Goal: Navigation & Orientation: Go to known website

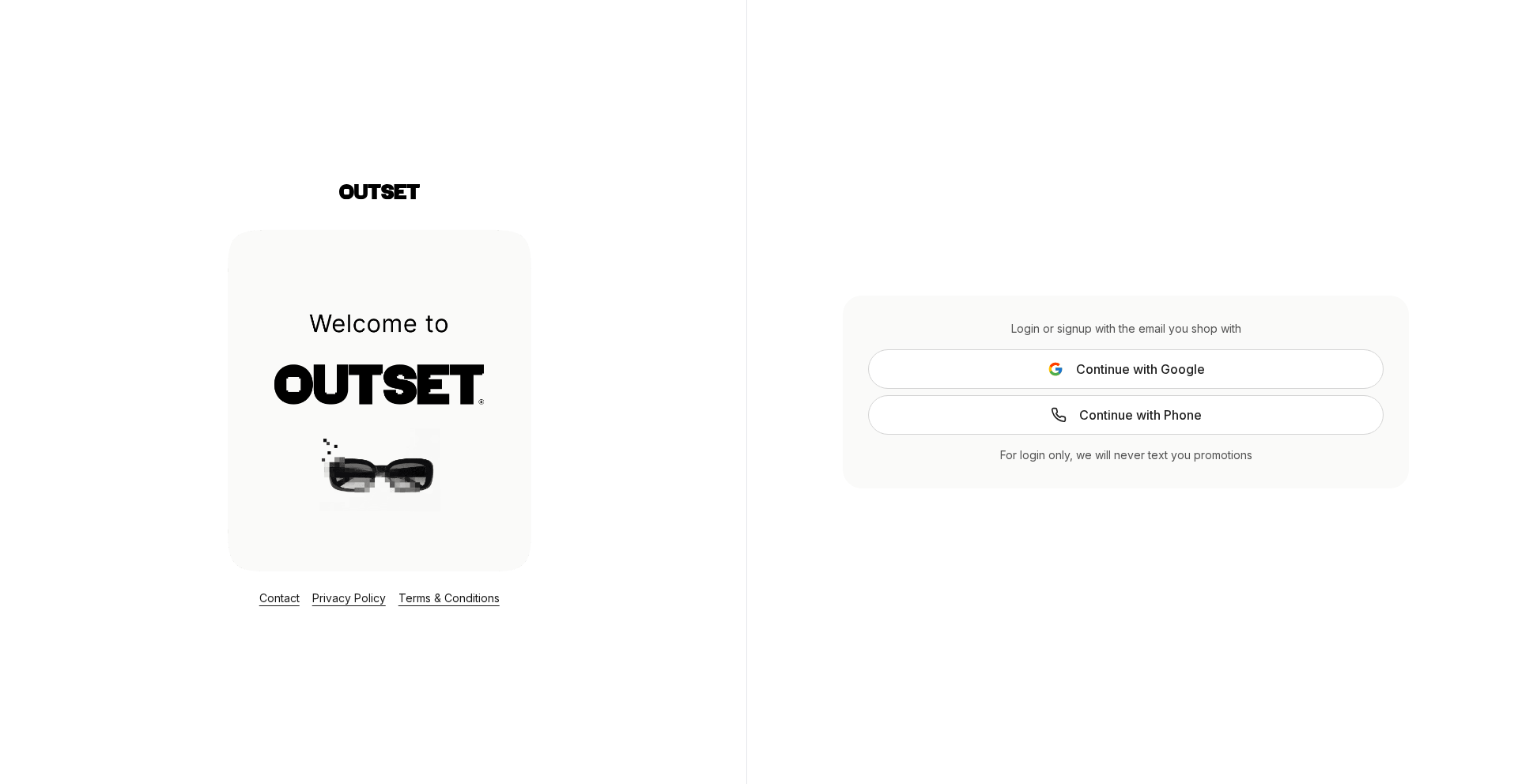
click at [396, 194] on icon at bounding box center [400, 192] width 13 height 15
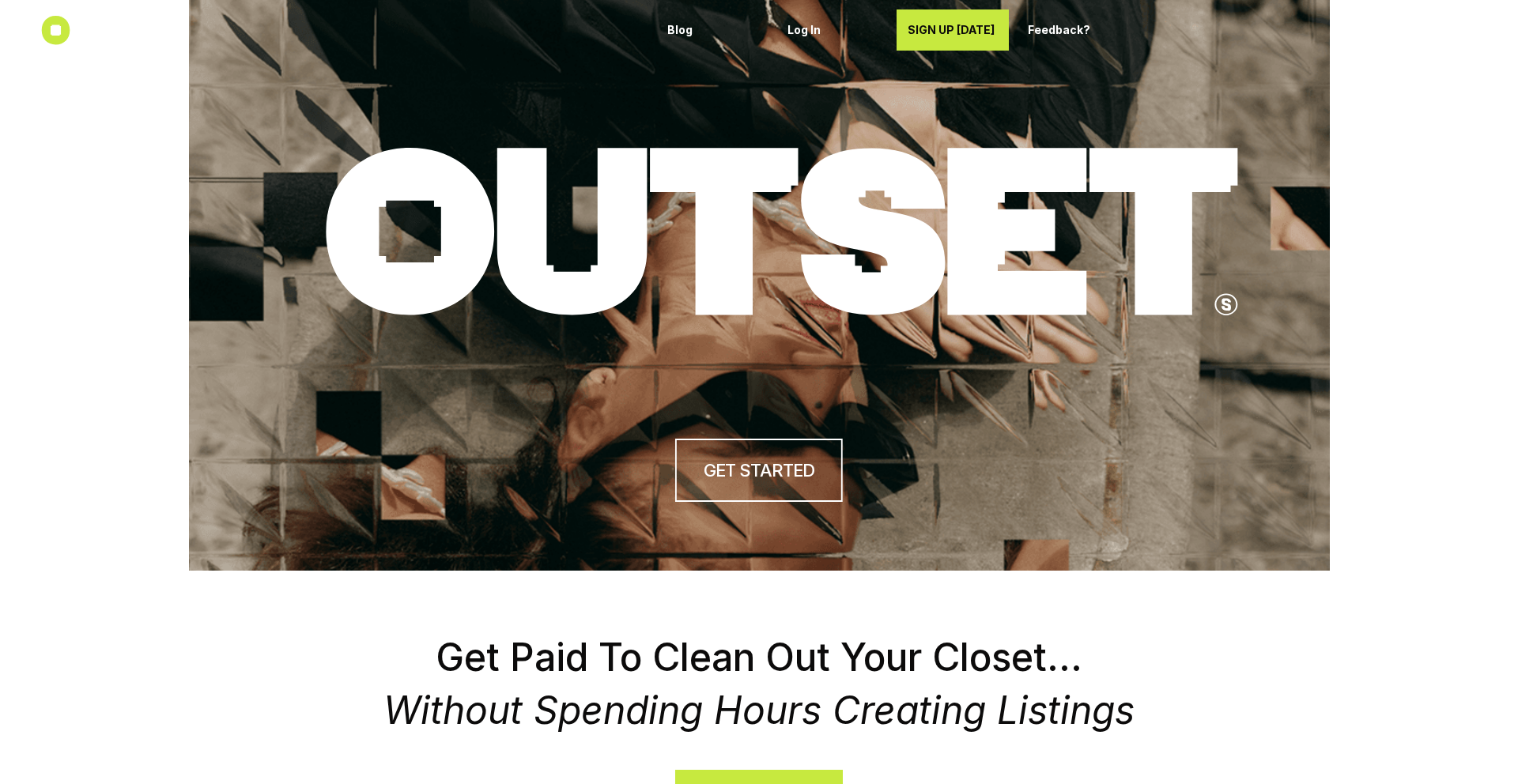
drag, startPoint x: 400, startPoint y: 188, endPoint x: 454, endPoint y: 353, distance: 173.6
click at [454, 353] on div "GET STARTED" at bounding box center [760, 285] width 1141 height 571
click at [369, 251] on use at bounding box center [782, 232] width 912 height 167
drag, startPoint x: 396, startPoint y: 254, endPoint x: 110, endPoint y: 230, distance: 287.0
click at [110, 230] on header "GET STARTED" at bounding box center [759, 285] width 1518 height 571
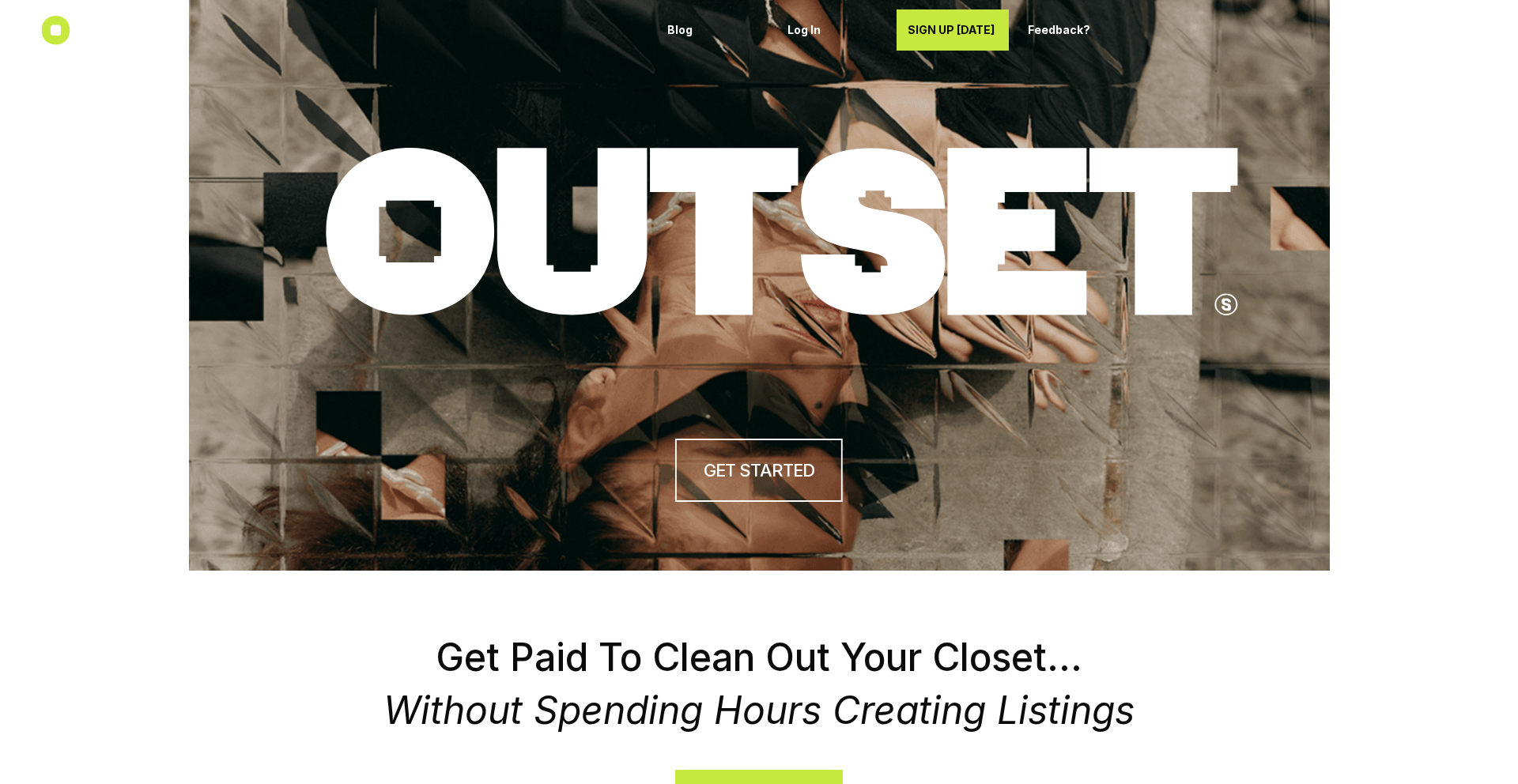
click at [131, 280] on header "GET STARTED" at bounding box center [759, 285] width 1518 height 571
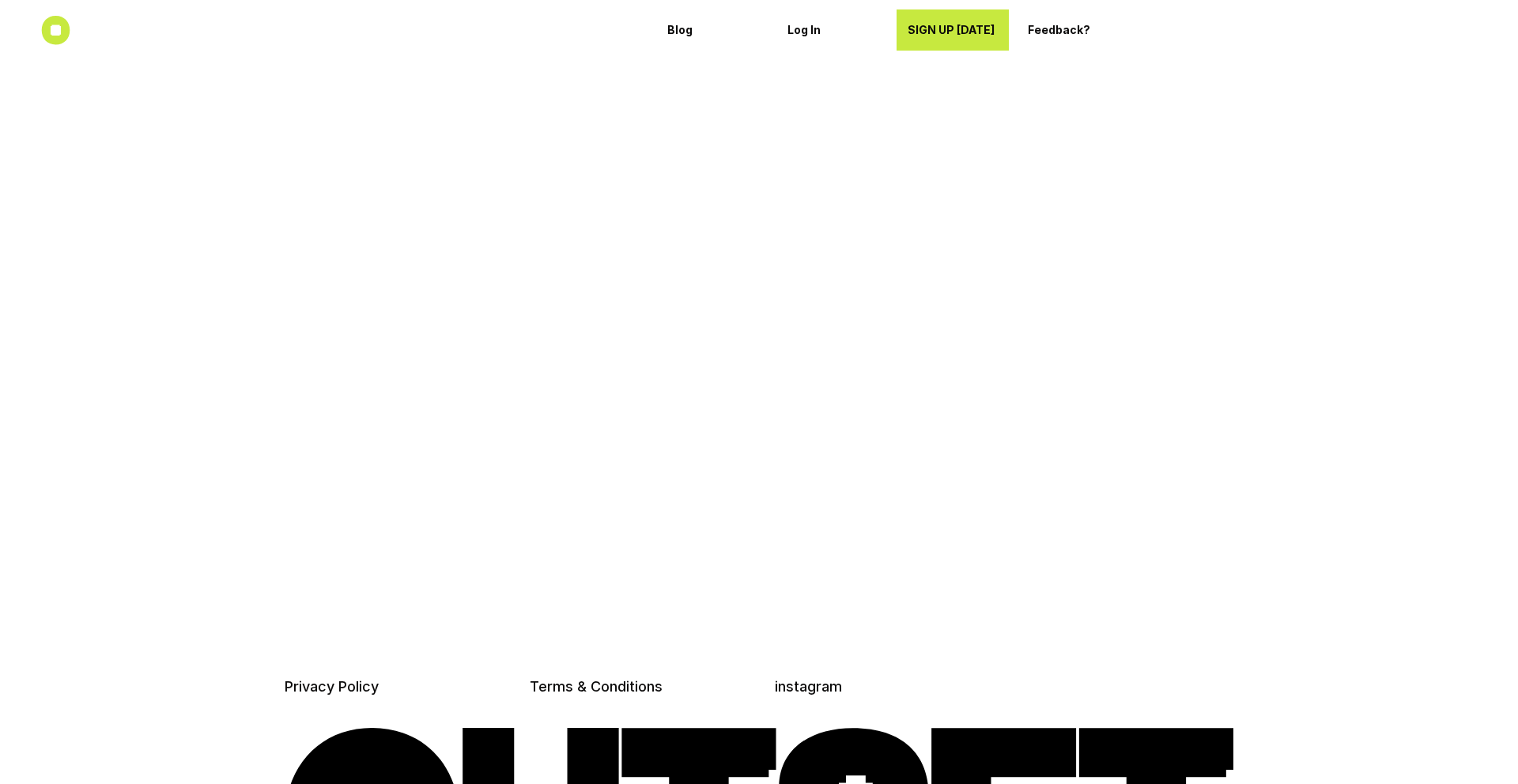
scroll to position [4245, 0]
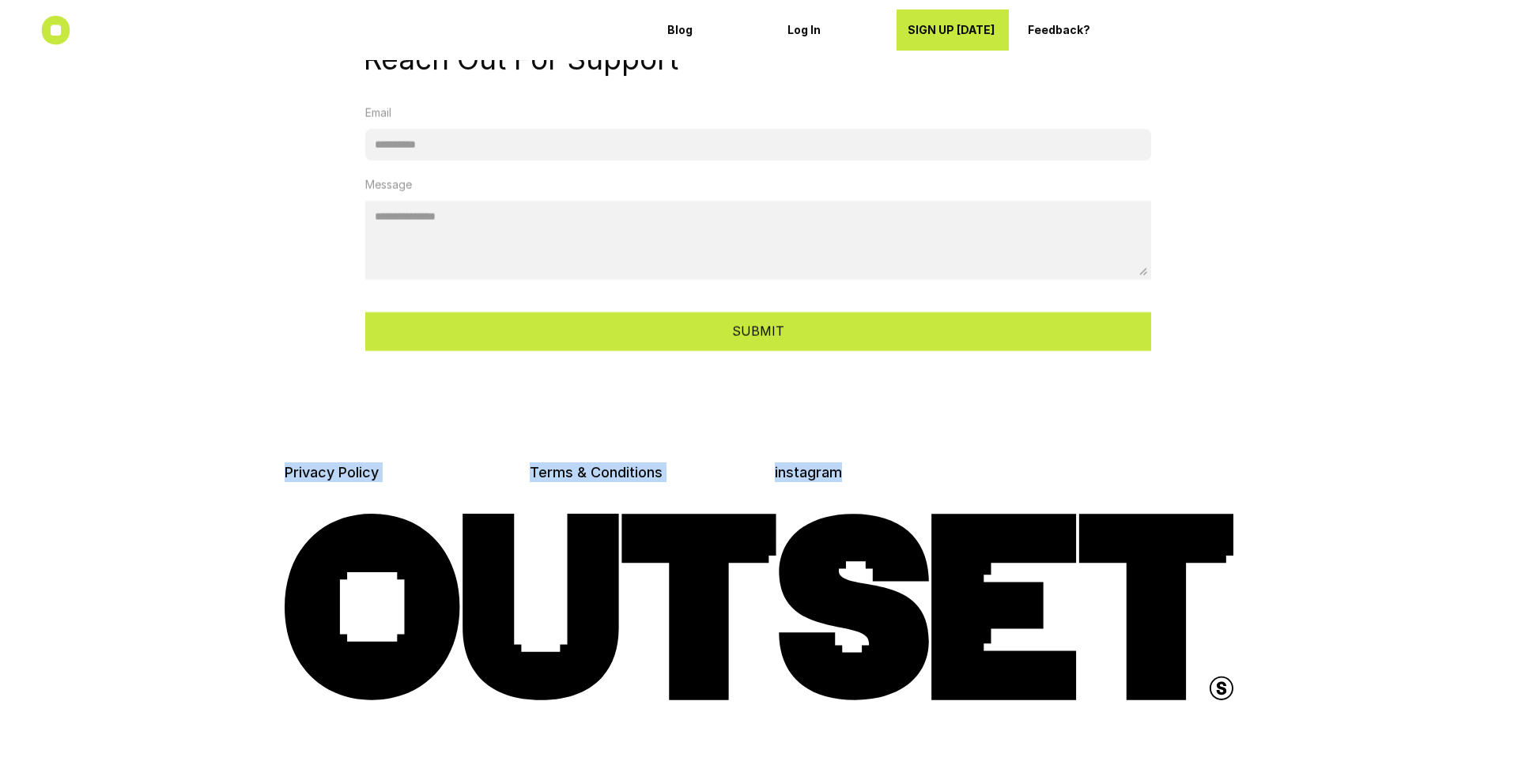
drag, startPoint x: 428, startPoint y: 551, endPoint x: 153, endPoint y: 490, distance: 281.7
click at [145, 469] on footer "Privacy Policy Terms & Conditions instagram" at bounding box center [759, 582] width 1518 height 406
click at [355, 666] on use at bounding box center [759, 607] width 949 height 187
